Goal: Task Accomplishment & Management: Complete application form

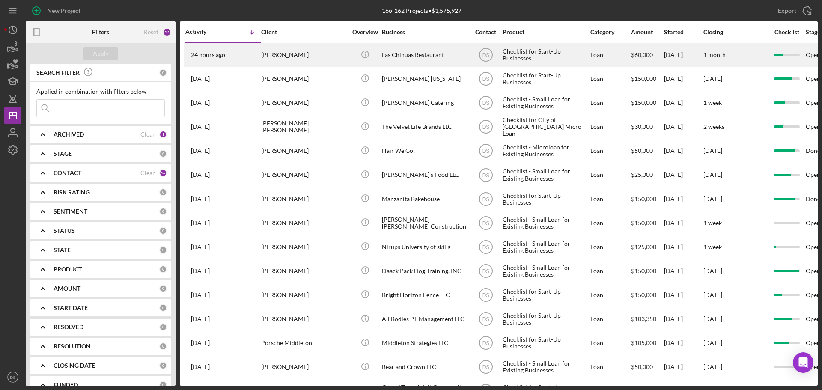
click at [393, 54] on div "Las Chihuas Restaurant" at bounding box center [425, 55] width 86 height 23
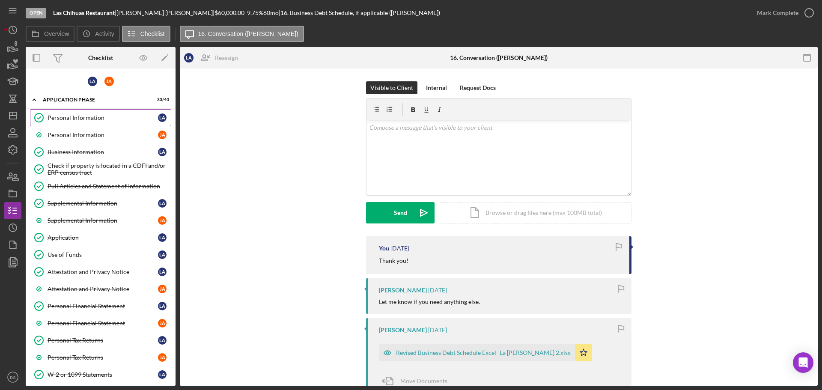
click at [97, 119] on div "Personal Information" at bounding box center [103, 117] width 111 height 7
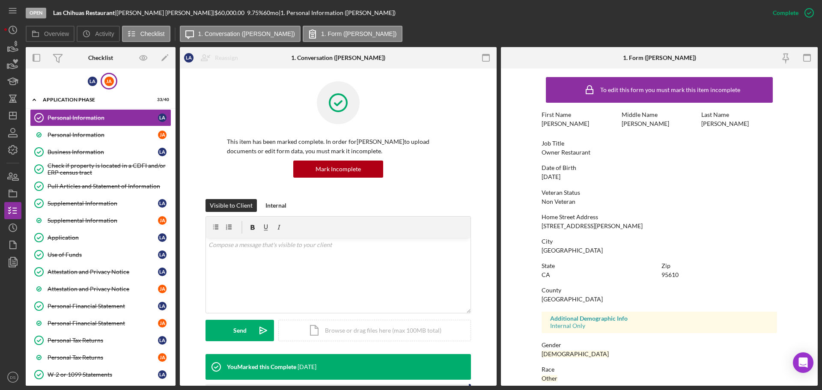
click at [109, 73] on div "[PERSON_NAME]" at bounding box center [109, 81] width 17 height 17
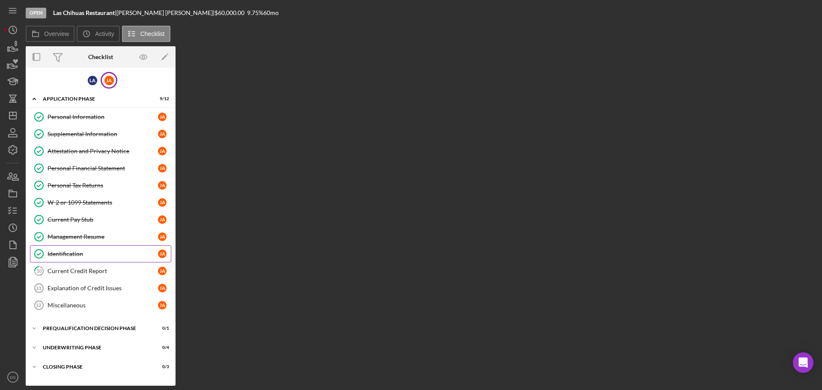
click at [96, 255] on div "Identification" at bounding box center [103, 254] width 111 height 7
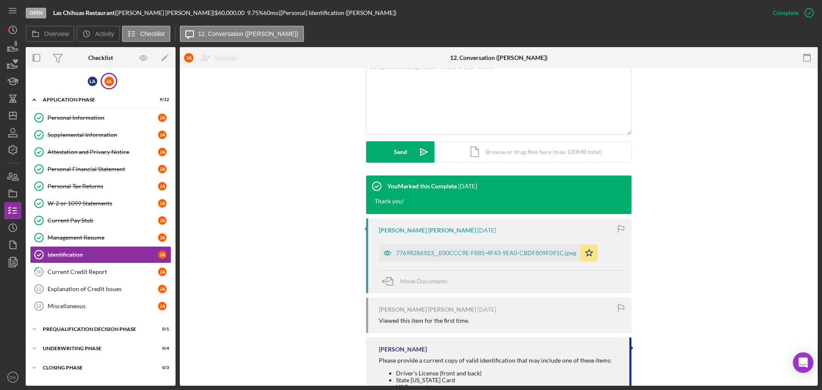
scroll to position [214, 0]
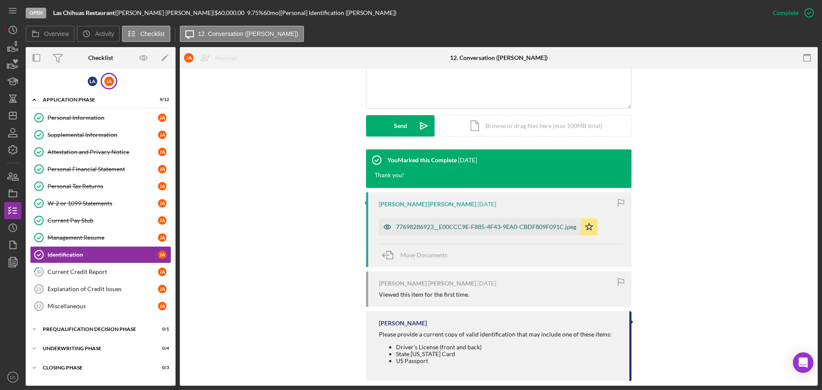
click at [439, 224] on div "77698286923__E00CCC9E-F885-4F43-9EA0-CBDF809F091C.jpeg" at bounding box center [486, 227] width 180 height 7
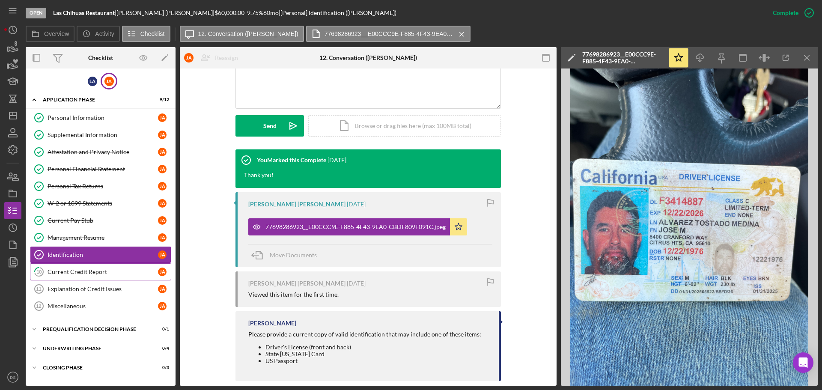
click at [87, 268] on link "10 Current Credit Report [PERSON_NAME]" at bounding box center [100, 271] width 141 height 17
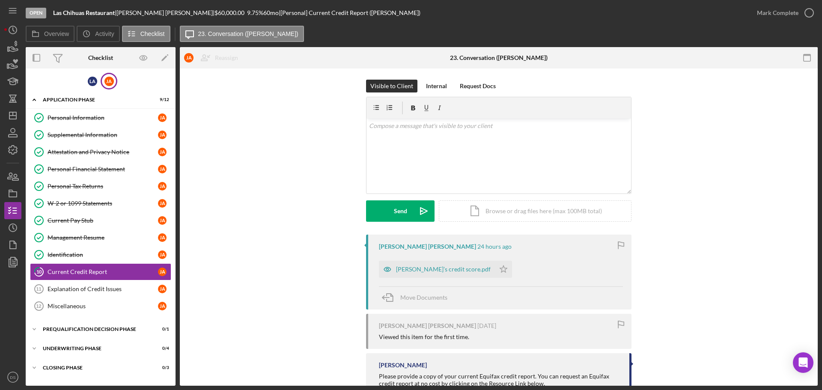
scroll to position [1, 0]
click at [438, 275] on div "[PERSON_NAME]’s credit score.pdf" at bounding box center [437, 270] width 116 height 17
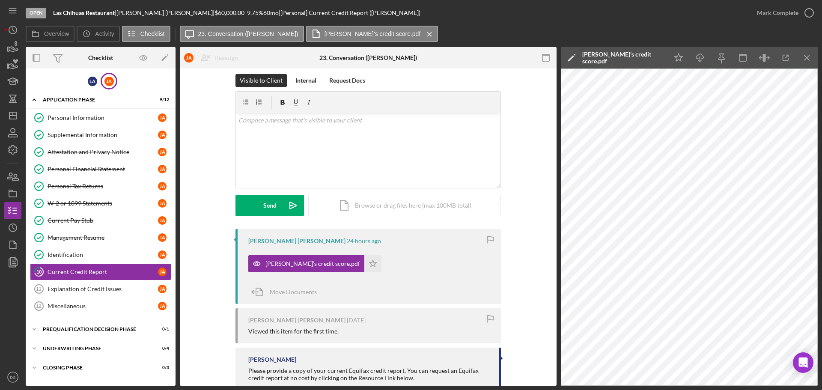
scroll to position [0, 0]
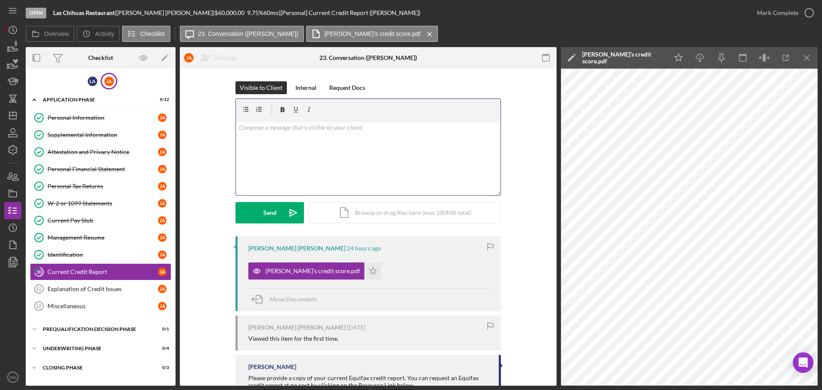
click at [398, 149] on div "v Color teal Color pink Remove color Add row above Add row below Add column bef…" at bounding box center [368, 157] width 265 height 75
click at [449, 138] on p "Please use the link to provide your full credit report, and please make sure th…" at bounding box center [369, 139] width 260 height 9
click at [364, 271] on icon "Icon/Star" at bounding box center [372, 271] width 17 height 17
click at [443, 142] on p "Please use the link to provide your full credit report, and please make sure th…" at bounding box center [369, 139] width 260 height 9
